Goal: Information Seeking & Learning: Learn about a topic

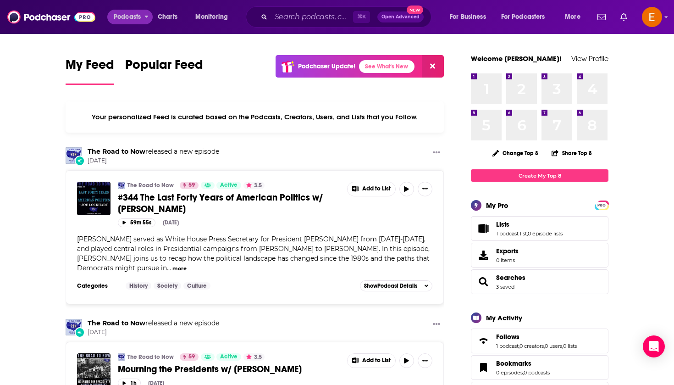
click at [137, 20] on span "Podcasts" at bounding box center [127, 17] width 27 height 13
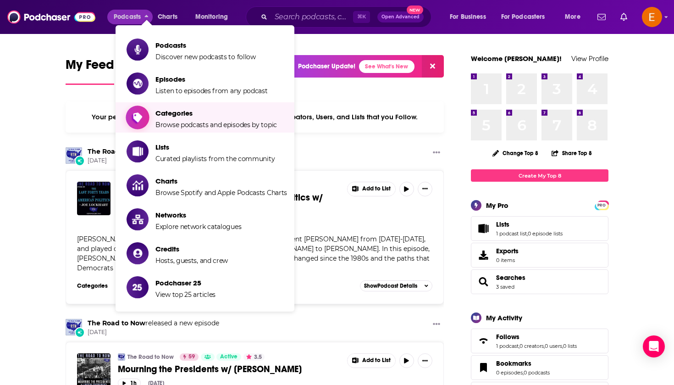
click at [184, 119] on span "Categories Browse podcasts and episodes by topic" at bounding box center [217, 117] width 122 height 23
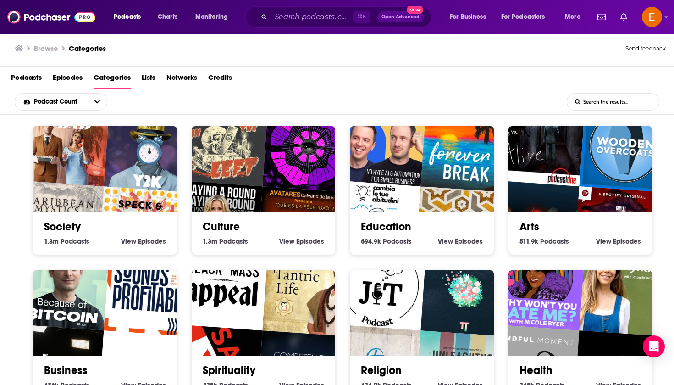
scroll to position [2, 0]
click at [213, 234] on div "Culture 1.3m Culture Podcasts View Culture Episodes" at bounding box center [263, 229] width 129 height 35
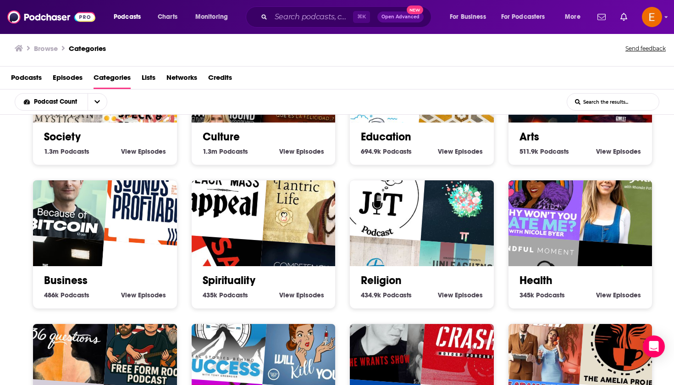
scroll to position [118, 0]
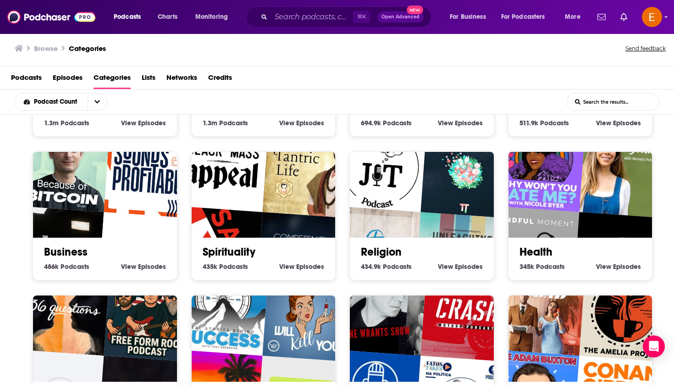
click at [605, 106] on input "List Search Input" at bounding box center [613, 102] width 92 height 17
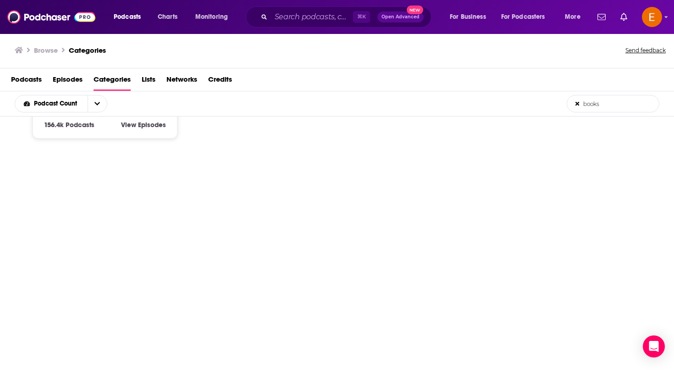
scroll to position [0, 0]
type input "books"
click at [579, 104] on icon at bounding box center [578, 104] width 4 height 6
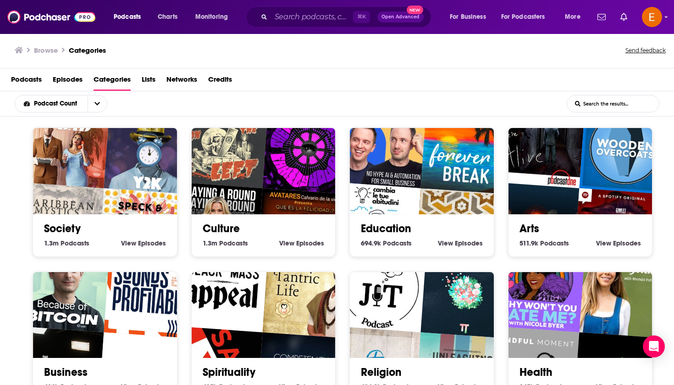
click at [220, 235] on div "Culture 1.3m Culture Podcasts View Culture Episodes" at bounding box center [263, 231] width 129 height 35
click at [222, 232] on link "Culture" at bounding box center [221, 229] width 37 height 14
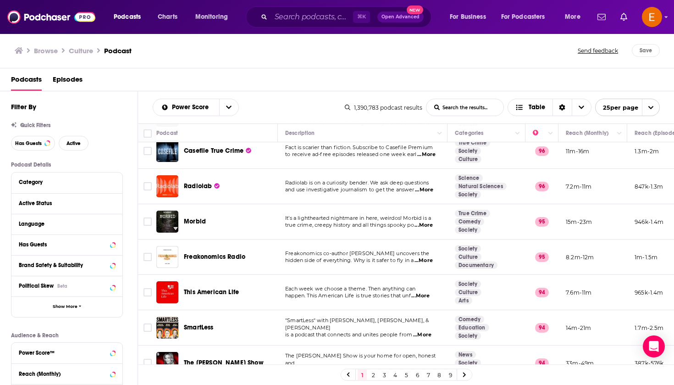
click at [80, 52] on h1 "Culture" at bounding box center [81, 50] width 24 height 9
click at [53, 51] on h3 "Browse" at bounding box center [46, 50] width 24 height 9
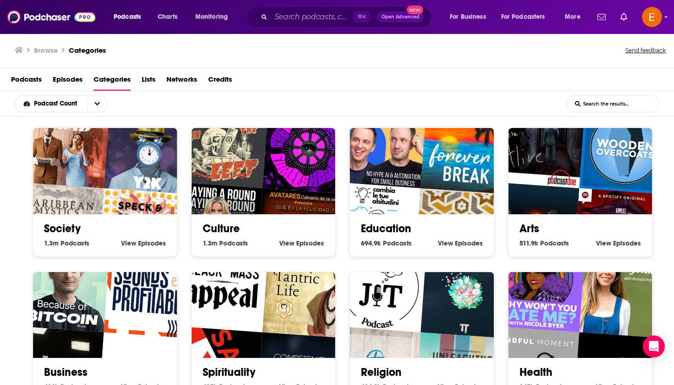
click at [531, 233] on link "Arts" at bounding box center [530, 229] width 20 height 14
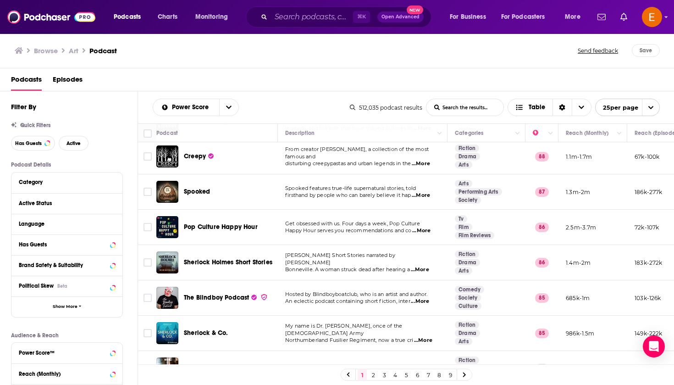
scroll to position [531, 0]
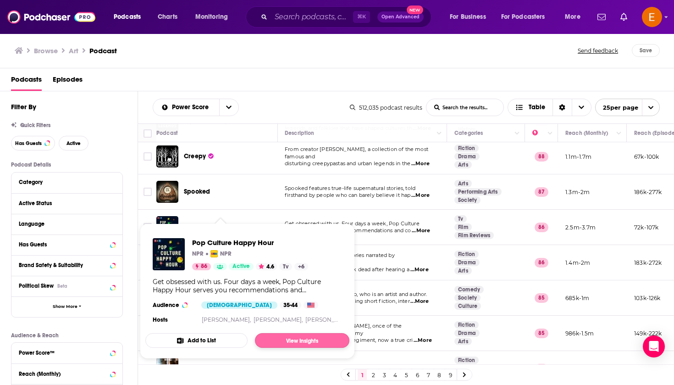
click at [306, 342] on link "View Insights" at bounding box center [302, 340] width 95 height 15
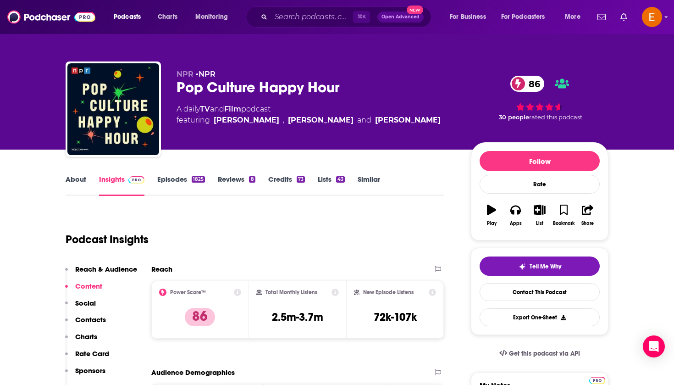
click at [317, 82] on div "Pop Culture Happy Hour 86" at bounding box center [317, 87] width 280 height 18
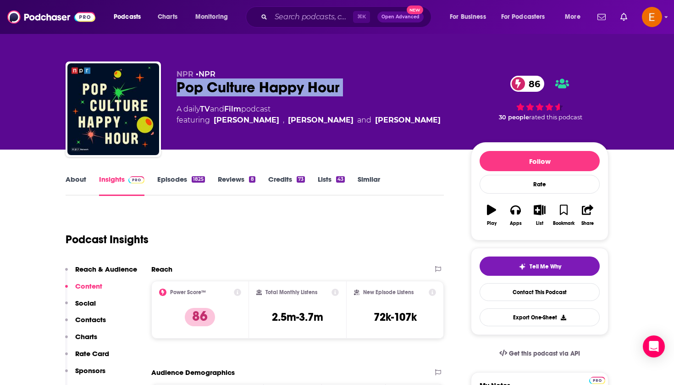
click at [317, 82] on div "Pop Culture Happy Hour 86" at bounding box center [317, 87] width 280 height 18
copy div "Pop Culture Happy Hour 86"
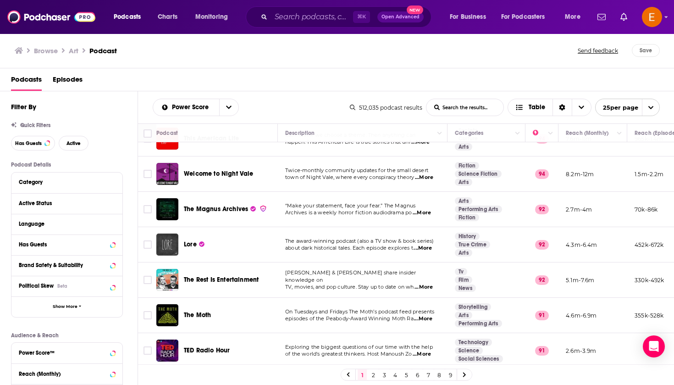
click at [376, 376] on link "2" at bounding box center [373, 374] width 9 height 11
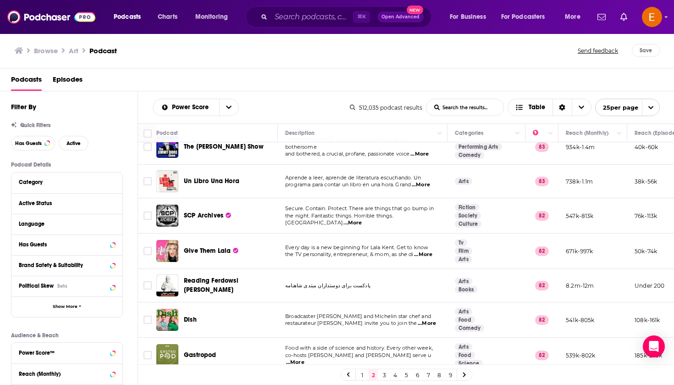
scroll to position [296, 0]
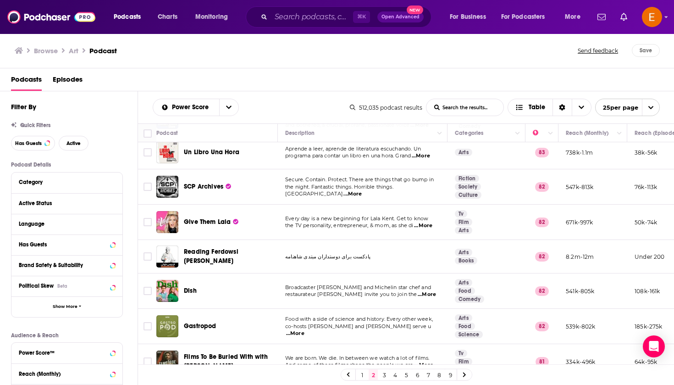
click at [47, 50] on h3 "Browse" at bounding box center [46, 50] width 24 height 9
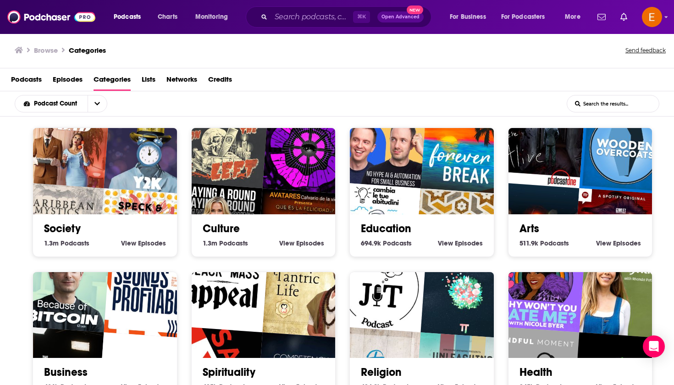
click at [147, 80] on span "Lists" at bounding box center [149, 81] width 14 height 19
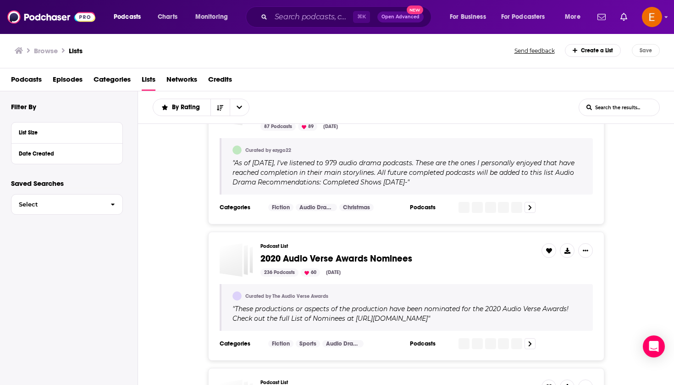
scroll to position [1179, 0]
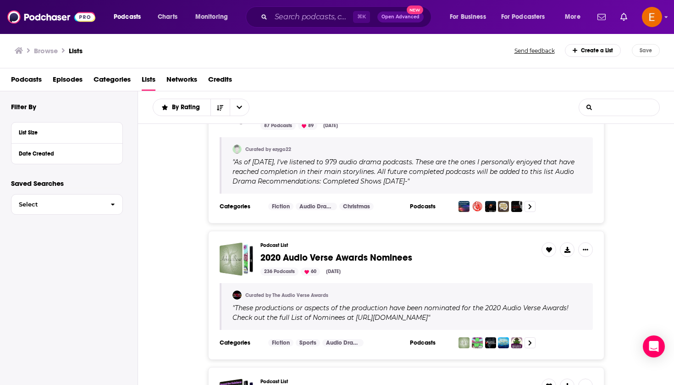
click at [615, 106] on input "List Search Input" at bounding box center [619, 107] width 80 height 17
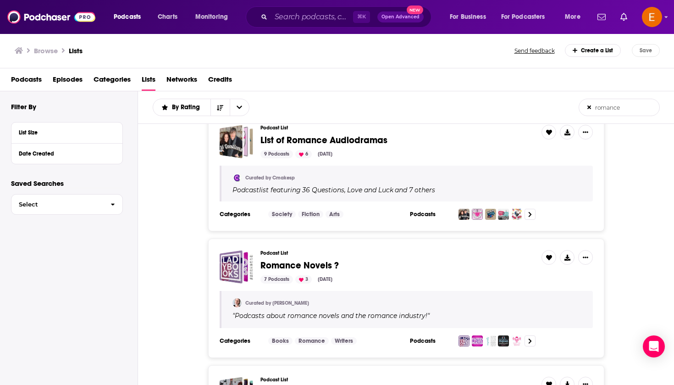
scroll to position [1218, 0]
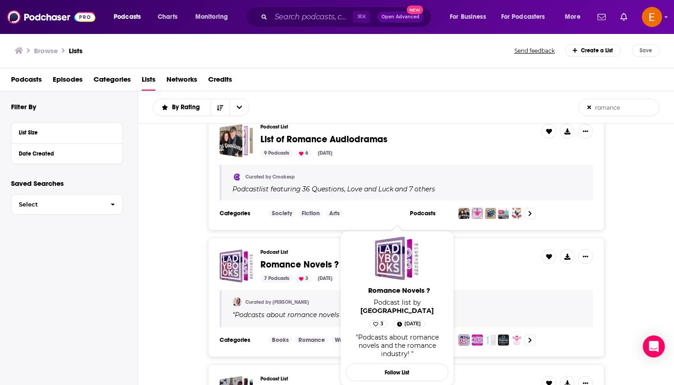
type input "romance"
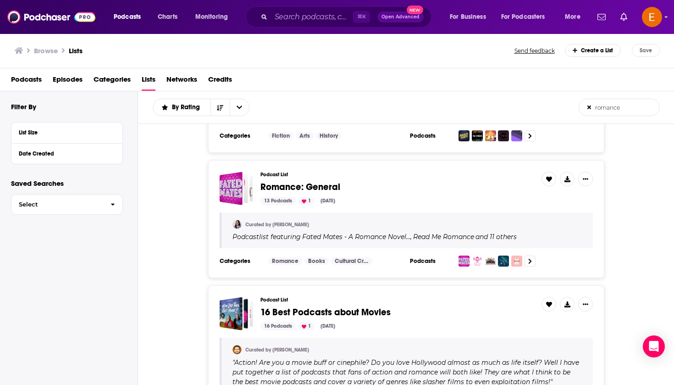
scroll to position [2759, 0]
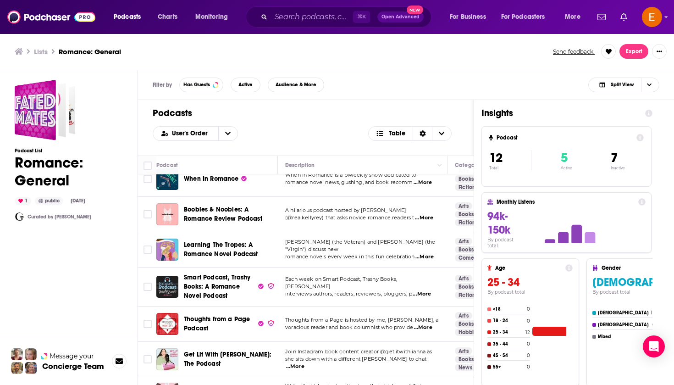
scroll to position [117, 0]
click at [119, 277] on div "Podcast List Romance: General 1 public Jul 5th, 2024 Curated by Lauren Seltzer" at bounding box center [69, 270] width 108 height 380
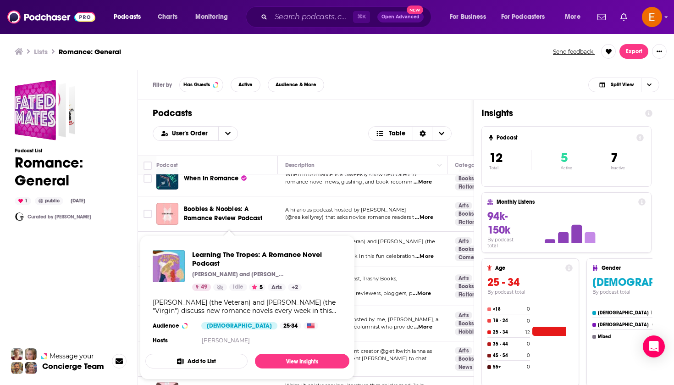
click at [118, 260] on div "Podcast List Romance: General 1 public Jul 5th, 2024 Curated by Lauren Seltzer" at bounding box center [69, 270] width 108 height 380
click at [81, 258] on div "Podcast List Romance: General 1 public Jul 5th, 2024 Curated by Lauren Seltzer" at bounding box center [69, 270] width 108 height 380
click at [117, 271] on div "Podcast List Romance: General 1 public Jul 5th, 2024 Curated by Lauren Seltzer" at bounding box center [69, 270] width 108 height 380
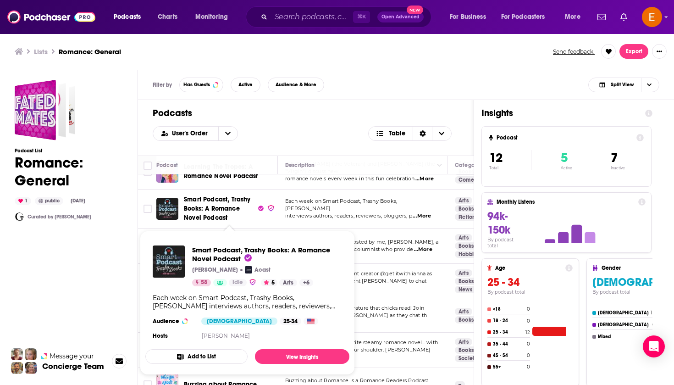
scroll to position [231, 0]
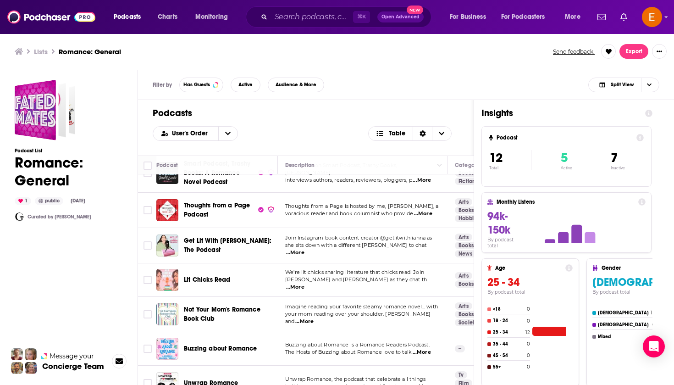
click at [118, 270] on div "Podcast List Romance: General 1 public Jul 5th, 2024 Curated by Lauren Seltzer" at bounding box center [69, 270] width 108 height 380
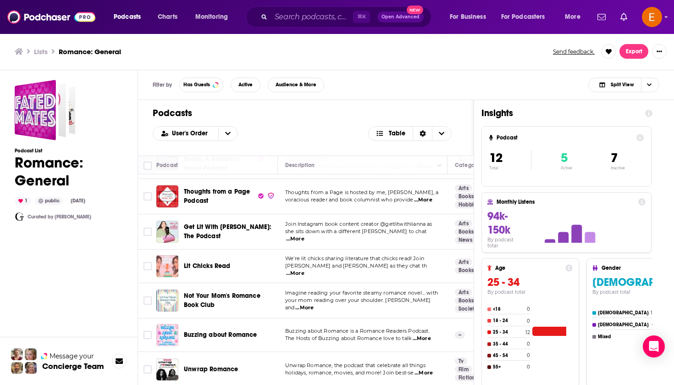
scroll to position [245, 0]
click at [20, 201] on icon at bounding box center [20, 201] width 5 height 4
click at [613, 50] on button at bounding box center [608, 51] width 15 height 15
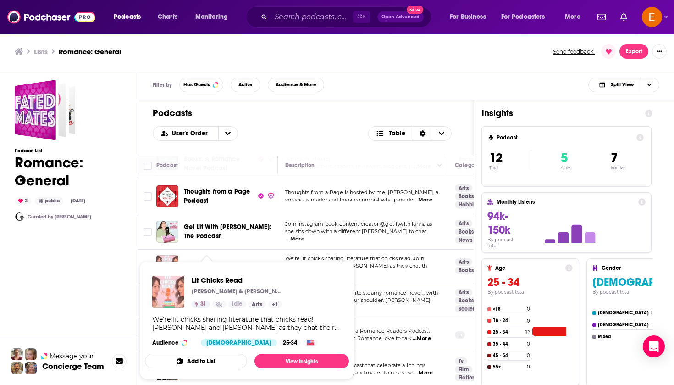
click at [101, 298] on div "Podcast List Romance: General 2 public Jul 5th, 2024 Curated by Lauren Seltzer" at bounding box center [69, 270] width 108 height 380
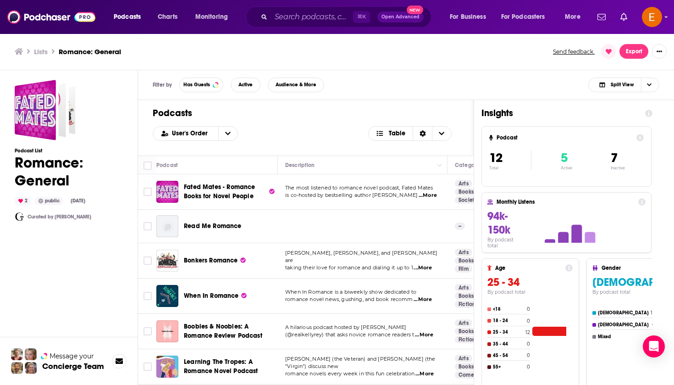
click at [88, 284] on div "Podcast List Romance: General 2 public Jul 5th, 2024 Curated by Lauren Seltzer" at bounding box center [69, 270] width 108 height 380
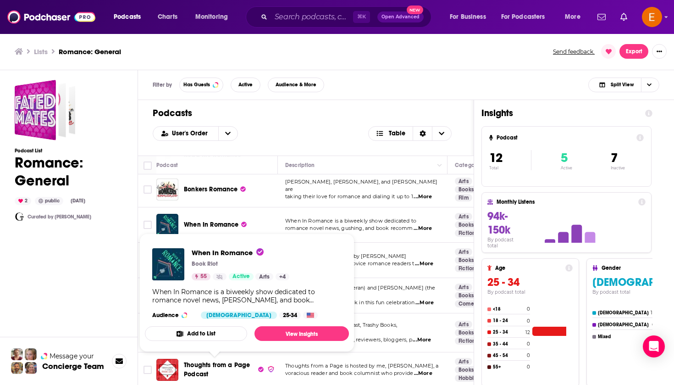
scroll to position [111, 0]
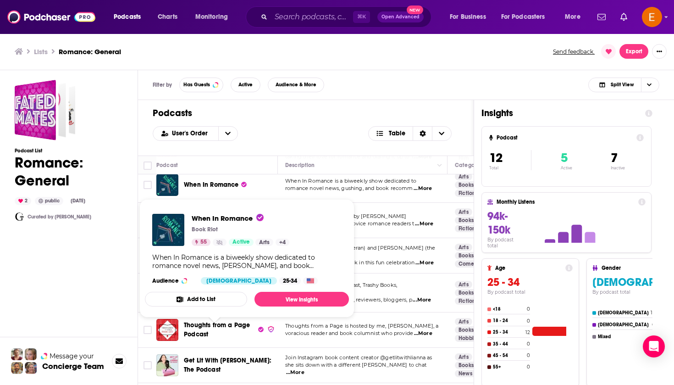
click at [105, 262] on div "Podcast List Romance: General 2 public Jul 5th, 2024 Curated by Lauren Seltzer" at bounding box center [69, 270] width 108 height 380
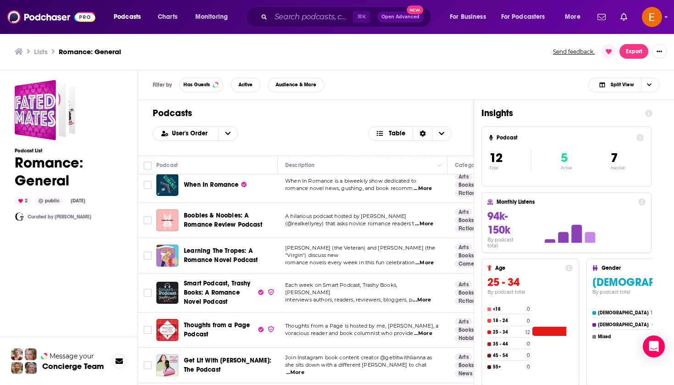
scroll to position [0, 0]
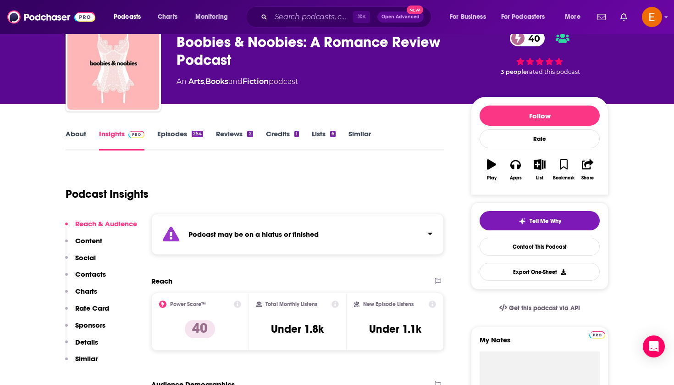
scroll to position [47, 0]
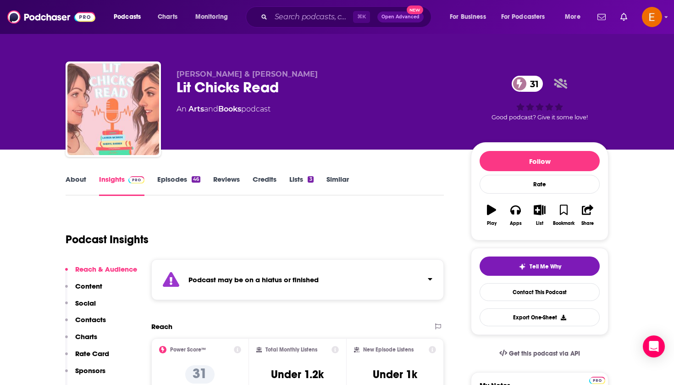
scroll to position [3, 0]
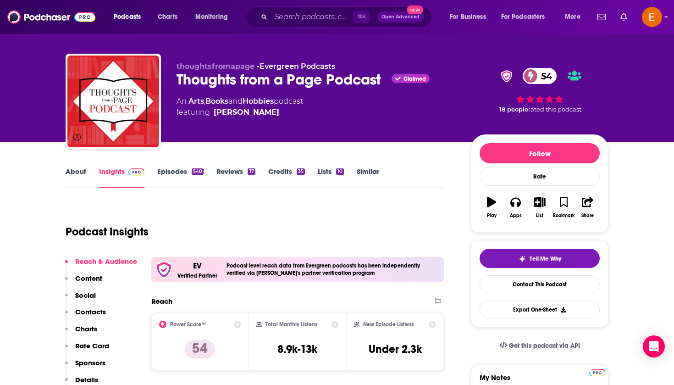
scroll to position [11, 0]
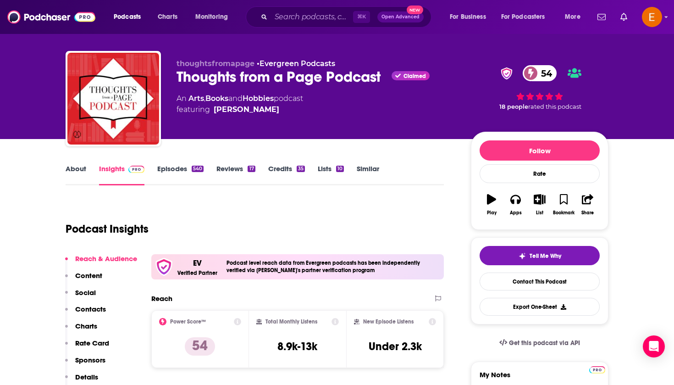
click at [334, 72] on div "Thoughts from a Page Podcast Claimed 54" at bounding box center [317, 77] width 280 height 18
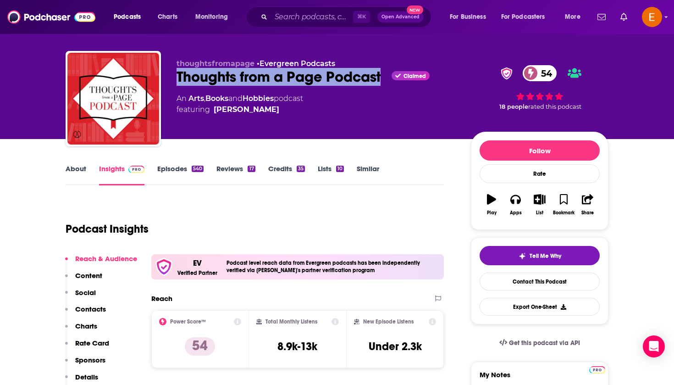
click at [334, 72] on div "Thoughts from a Page Podcast Claimed 54" at bounding box center [317, 77] width 280 height 18
copy h2 "Thoughts from a Page Podcast"
